Goal: Find specific page/section: Find specific page/section

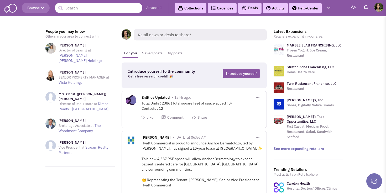
click at [38, 6] on span "Browse" at bounding box center [35, 8] width 17 height 5
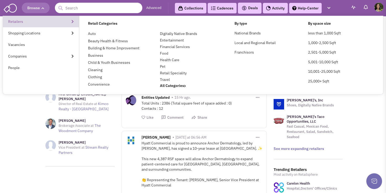
click at [49, 20] on link "Retailers" at bounding box center [41, 22] width 76 height 12
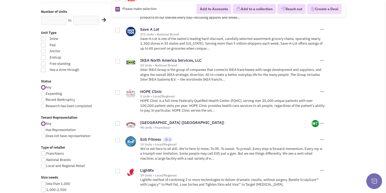
scroll to position [131, 0]
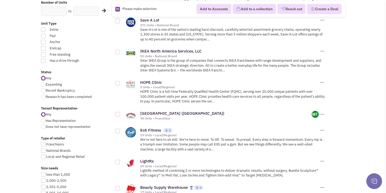
click at [133, 84] on img at bounding box center [131, 84] width 11 height 11
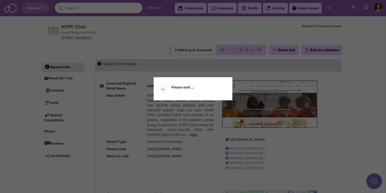
scroll to position [7729, 0]
select select
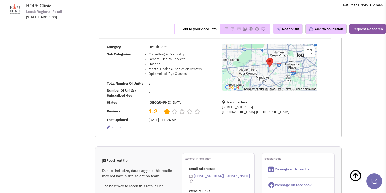
scroll to position [0, 0]
